Goal: Task Accomplishment & Management: Manage account settings

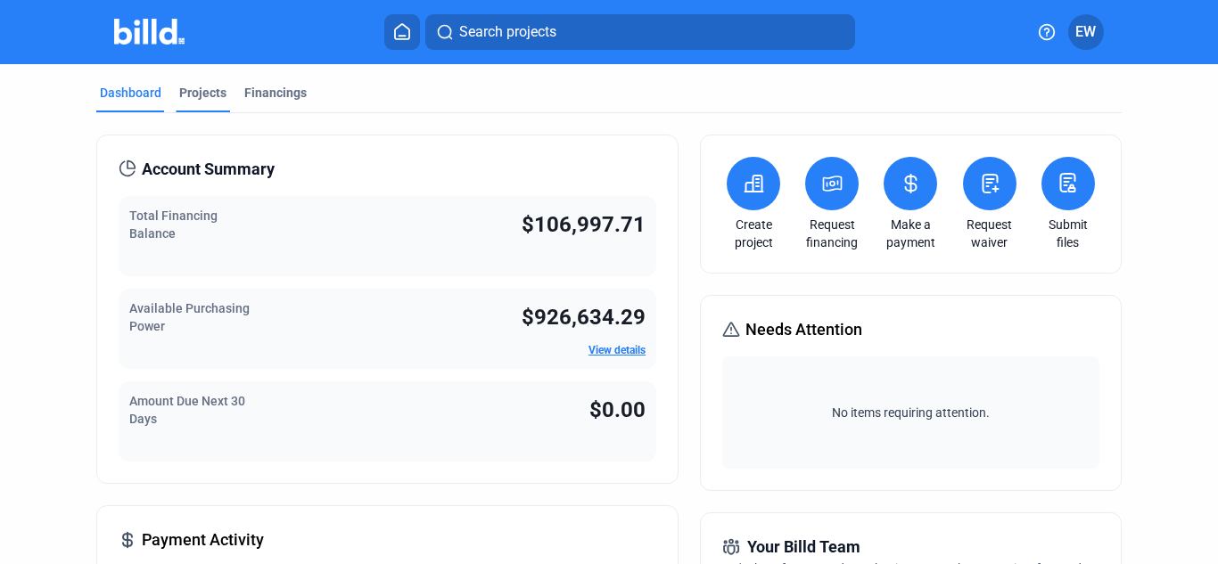
click at [201, 90] on div "Projects" at bounding box center [202, 93] width 47 height 18
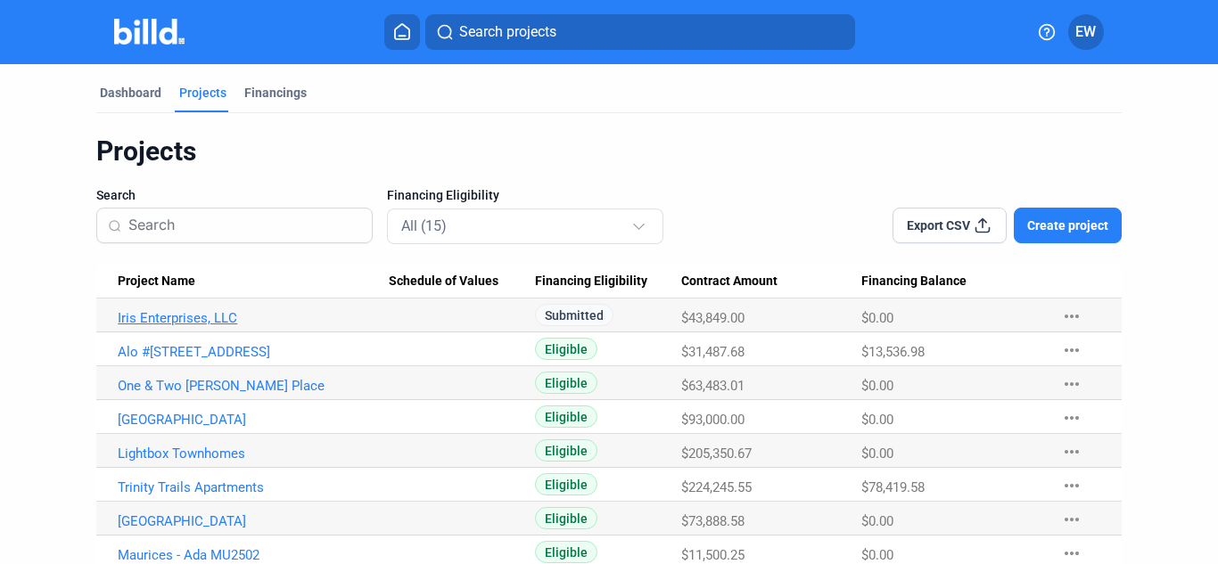
click at [203, 319] on link "Iris Enterprises, LLC" at bounding box center [253, 318] width 271 height 16
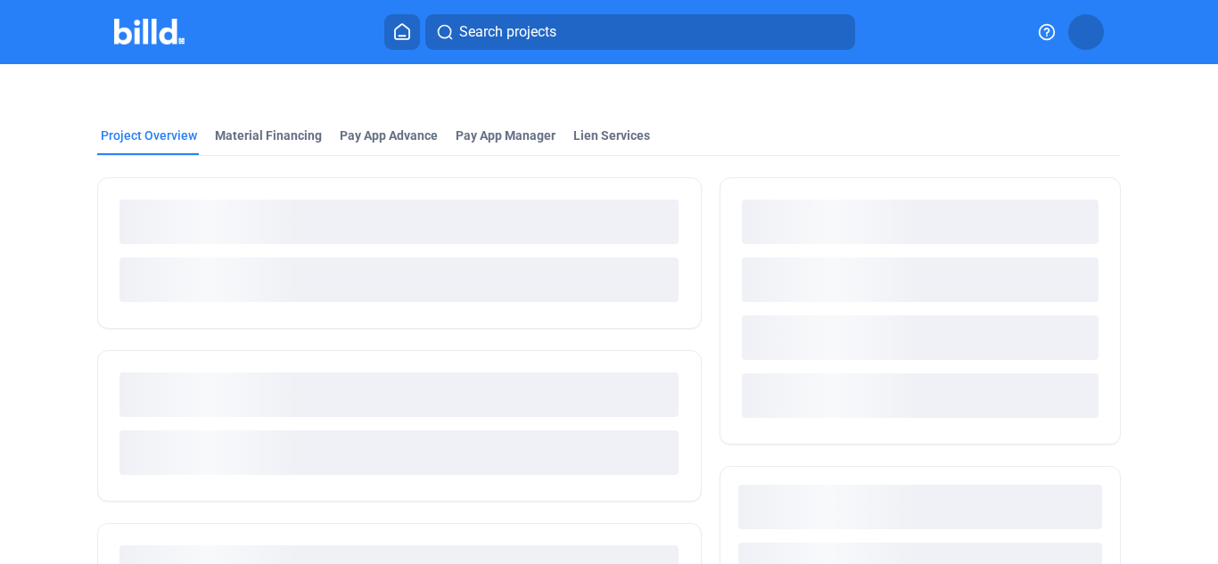
click at [205, 321] on div at bounding box center [399, 253] width 604 height 152
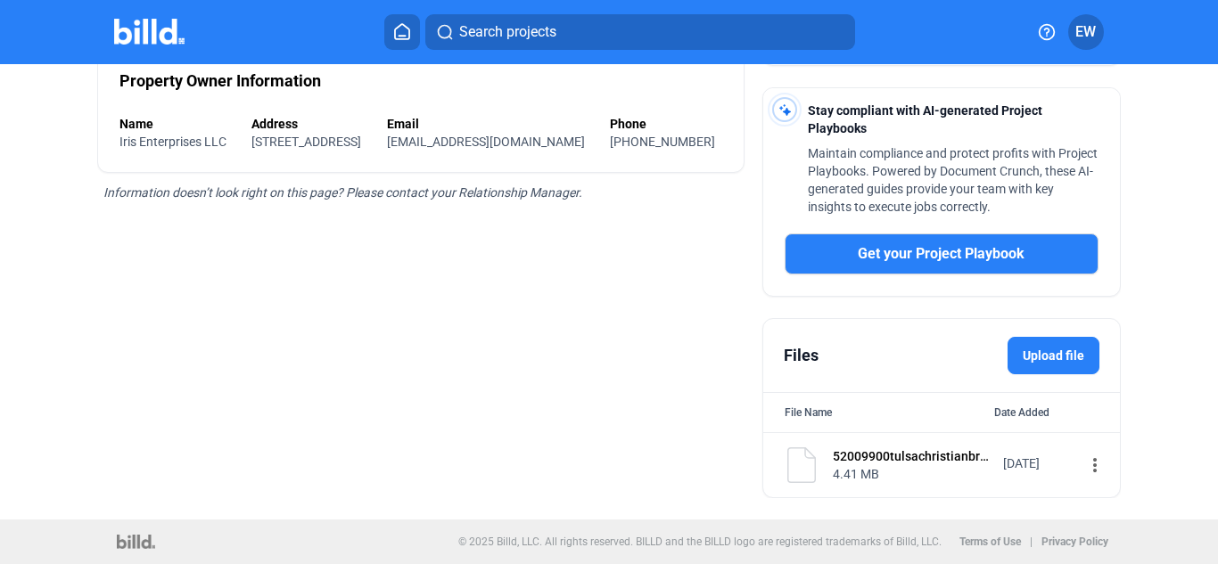
scroll to position [462, 0]
click at [1062, 366] on label "Upload file" at bounding box center [1053, 355] width 92 height 37
click at [0, 0] on input "Upload file" at bounding box center [0, 0] width 0 height 0
click at [1062, 362] on label "Upload file" at bounding box center [1053, 355] width 92 height 37
click at [0, 0] on input "Upload file" at bounding box center [0, 0] width 0 height 0
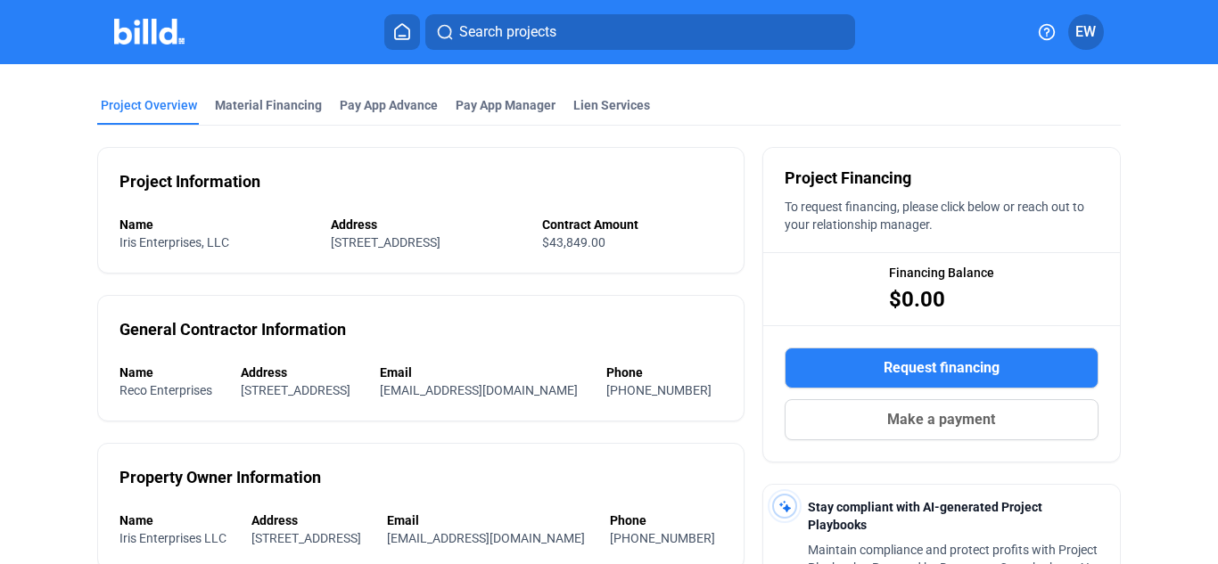
scroll to position [0, 0]
